Goal: Navigation & Orientation: Understand site structure

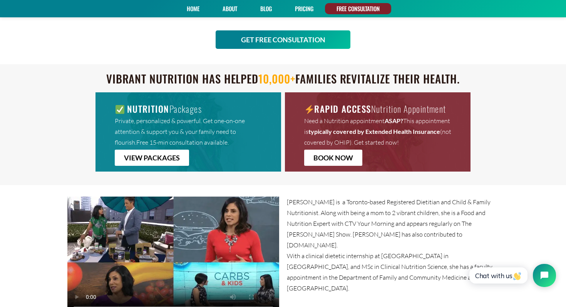
scroll to position [358, 0]
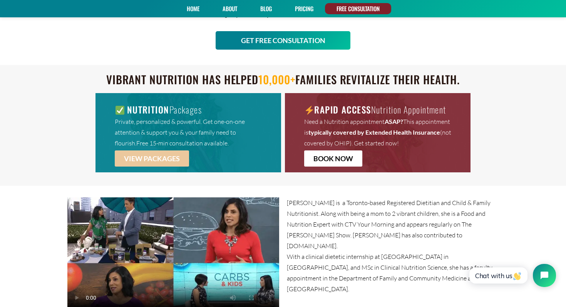
click at [175, 158] on span "VIEW PACKAGES" at bounding box center [152, 158] width 56 height 7
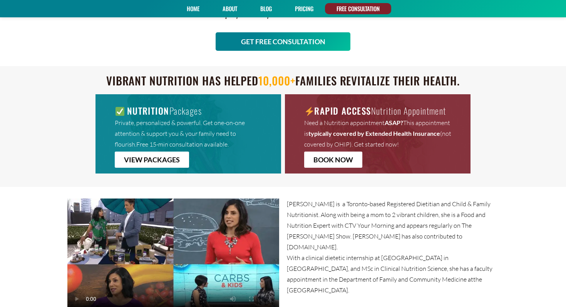
scroll to position [358, 0]
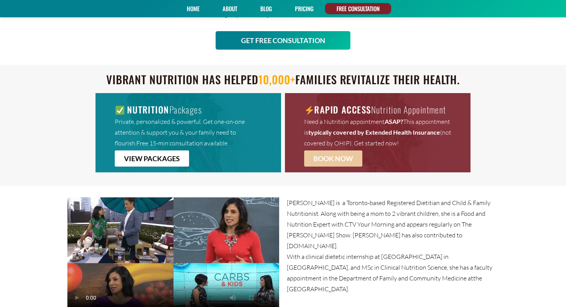
click at [331, 164] on link "BOOK NOW" at bounding box center [333, 159] width 58 height 16
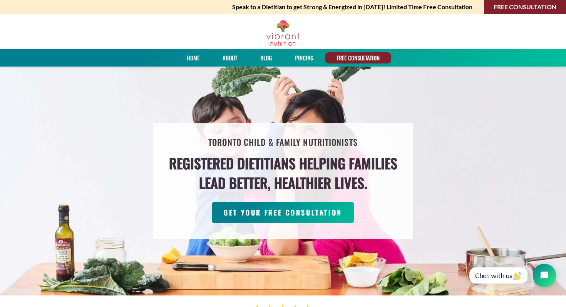
click at [226, 62] on link "About" at bounding box center [230, 57] width 20 height 11
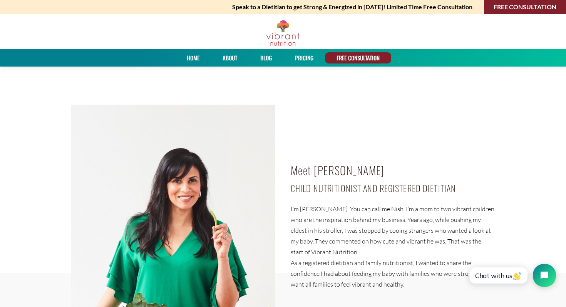
click at [306, 56] on link "PRICING" at bounding box center [304, 57] width 24 height 11
click at [262, 59] on link "Blog" at bounding box center [266, 57] width 17 height 11
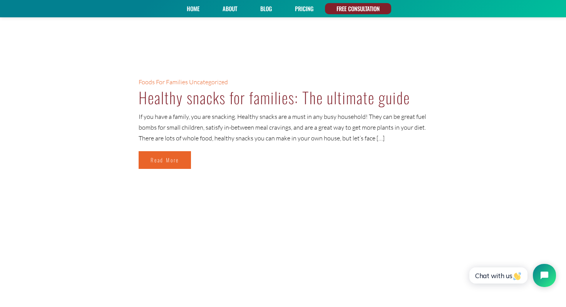
scroll to position [1908, 0]
